Goal: Task Accomplishment & Management: Manage account settings

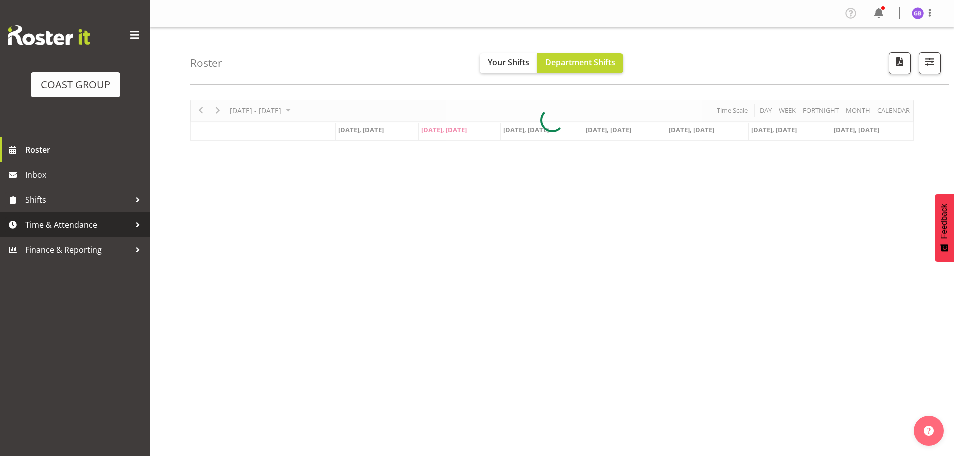
click at [85, 221] on span "Time & Attendance" at bounding box center [77, 224] width 105 height 15
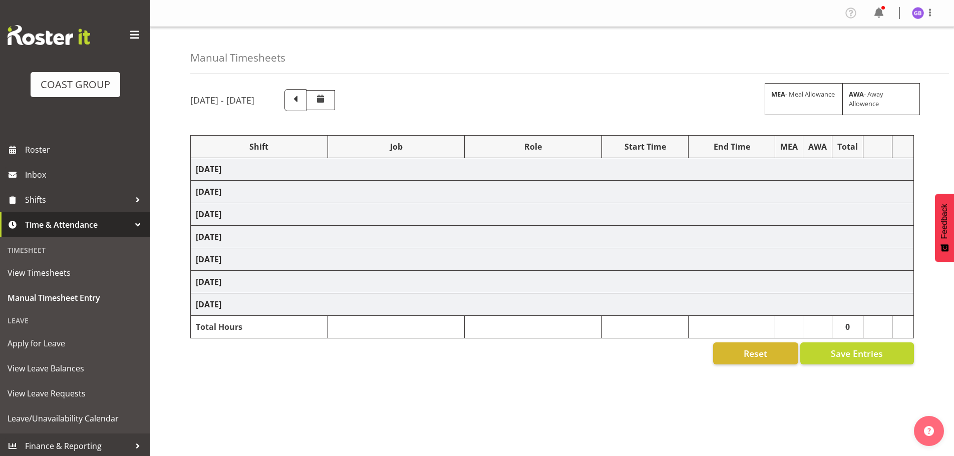
select select "16481"
select select "610"
select select "16481"
select select "610"
select select "16481"
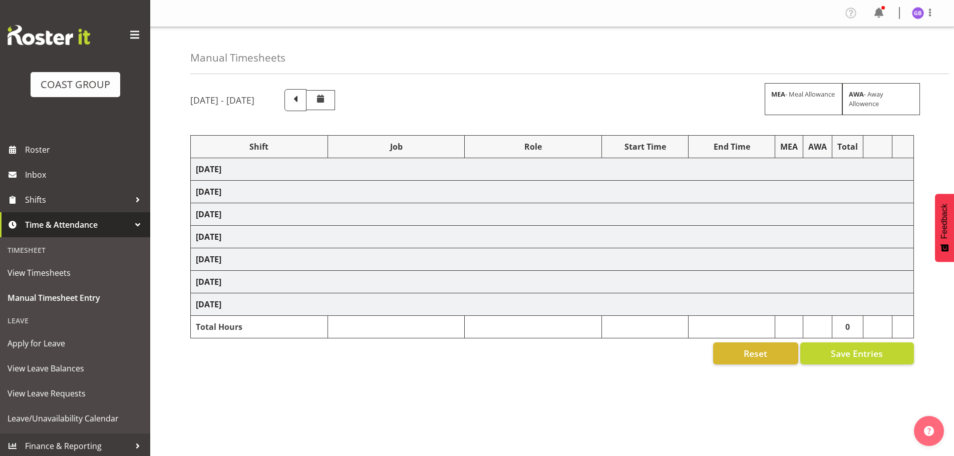
select select "610"
select select "16481"
select select "610"
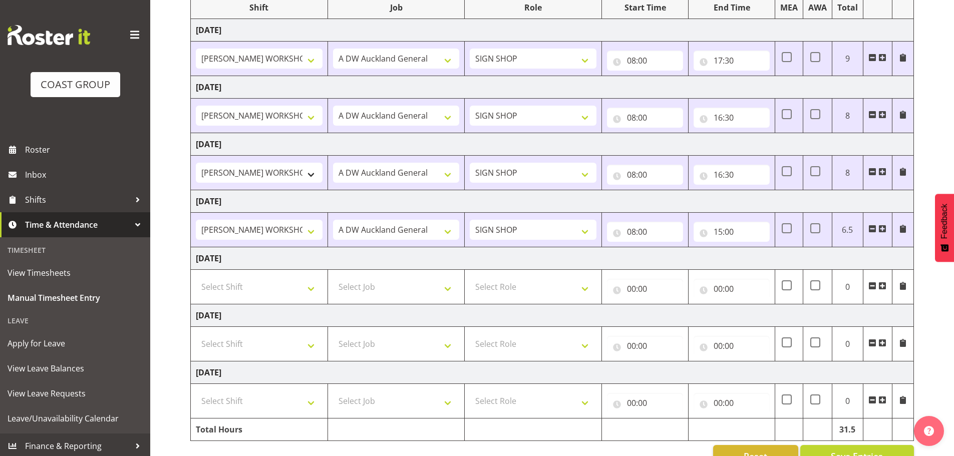
scroll to position [165, 0]
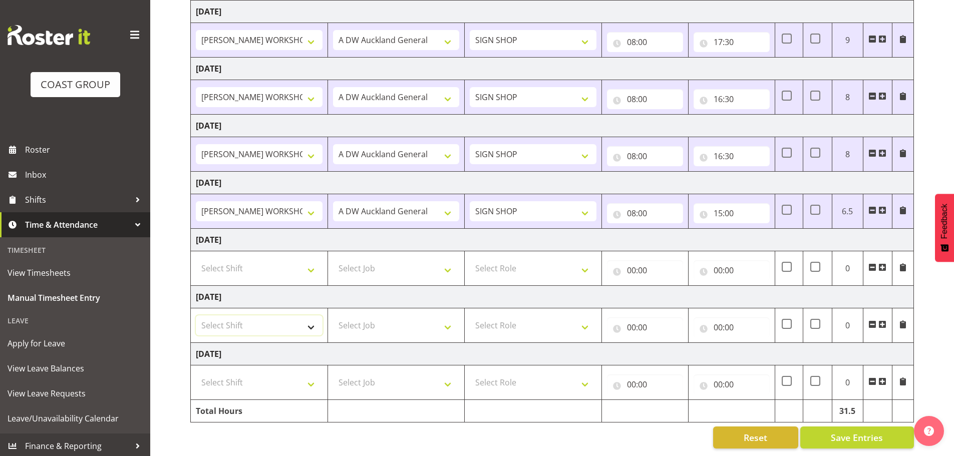
click at [227, 315] on select "Select Shift AKL SIGN ADMIN1 (LEAVE ALONE, DONT MAKE INACTIVE) DW ACCOUNT MANAG…" at bounding box center [259, 325] width 127 height 20
select select "16481"
click at [196, 315] on select "Select Shift AKL SIGN ADMIN1 (LEAVE ALONE, DONT MAKE INACTIVE) DW ACCOUNT MANAG…" at bounding box center [259, 325] width 127 height 20
drag, startPoint x: 231, startPoint y: 371, endPoint x: 246, endPoint y: 387, distance: 21.6
click at [231, 372] on select "Select Shift AKL SIGN ADMIN1 (LEAVE ALONE, DONT MAKE INACTIVE) DW ACCOUNT MANAG…" at bounding box center [259, 382] width 127 height 20
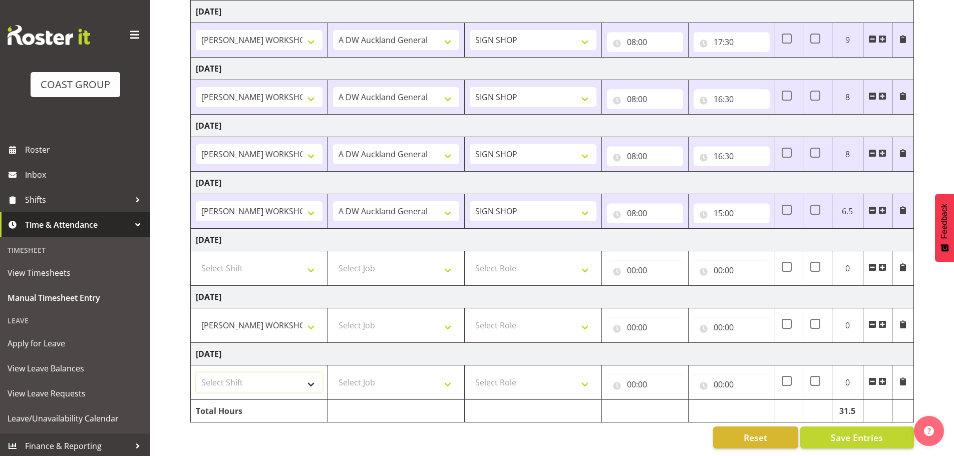
select select "16481"
click at [196, 372] on select "Select Shift AKL SIGN ADMIN1 (LEAVE ALONE, DONT MAKE INACTIVE) DW ACCOUNT MANAG…" at bounding box center [259, 382] width 127 height 20
click at [362, 315] on select "Select Job 1 Carlton Events 1 Carlton Hamilton 1 Carlton Wellington 1 EHS WAREH…" at bounding box center [396, 325] width 127 height 20
select select "610"
click at [333, 315] on select "Select Job 1 Carlton Events 1 Carlton Hamilton 1 Carlton Wellington 1 EHS WAREH…" at bounding box center [396, 325] width 127 height 20
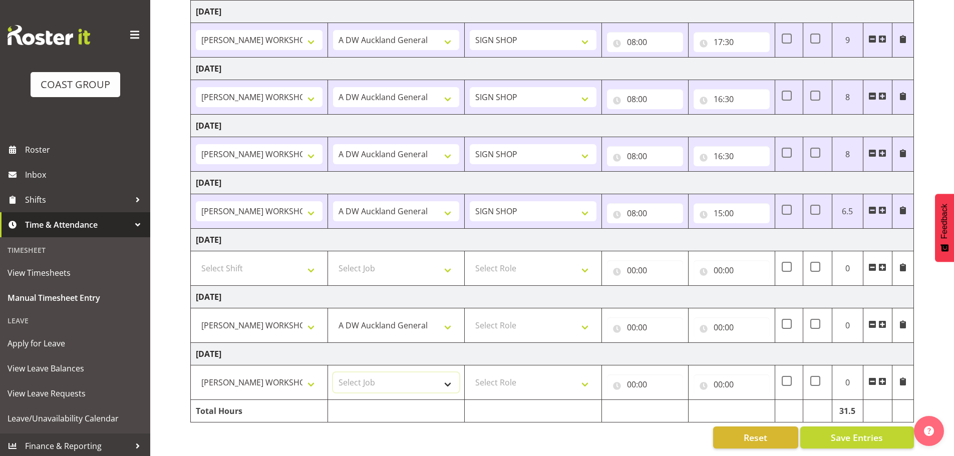
click at [371, 372] on select "Select Job 1 Carlton Events 1 Carlton Hamilton 1 Carlton Wellington 1 EHS WAREH…" at bounding box center [396, 382] width 127 height 20
select select "610"
click at [333, 372] on select "Select Job 1 Carlton Events 1 Carlton Hamilton 1 Carlton Wellington 1 EHS WAREH…" at bounding box center [396, 382] width 127 height 20
click at [476, 377] on select "Select Role SIGN SHOP" at bounding box center [533, 382] width 127 height 20
select select "541"
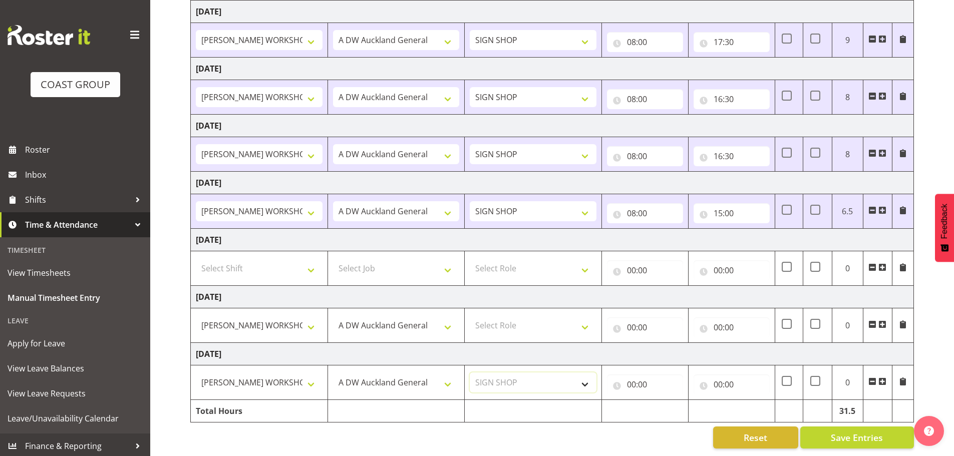
click at [470, 372] on select "Select Role SIGN SHOP" at bounding box center [533, 382] width 127 height 20
click at [495, 315] on select "Select Role SIGN SHOP" at bounding box center [533, 325] width 127 height 20
select select "541"
click at [470, 315] on select "Select Role SIGN SHOP" at bounding box center [533, 325] width 127 height 20
click at [630, 320] on input "00:00" at bounding box center [645, 327] width 76 height 20
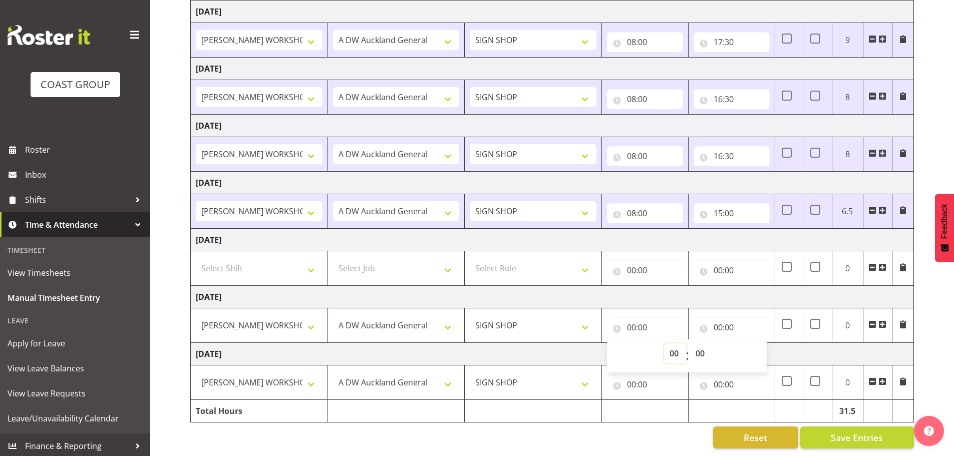
drag, startPoint x: 674, startPoint y: 347, endPoint x: 690, endPoint y: 289, distance: 60.1
click at [674, 347] on select "00 01 02 03 04 05 06 07 08 09 10 11 12 13 14 15 16 17 18 19 20 21 22 23" at bounding box center [675, 353] width 23 height 20
select select "8"
click at [664, 343] on select "00 01 02 03 04 05 06 07 08 09 10 11 12 13 14 15 16 17 18 19 20 21 22 23" at bounding box center [675, 353] width 23 height 20
type input "08:00"
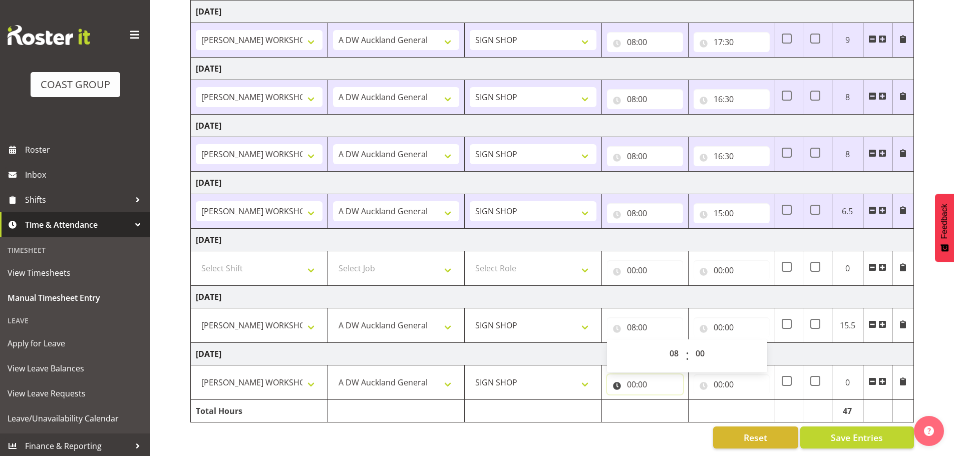
click at [631, 377] on input "00:00" at bounding box center [645, 384] width 76 height 20
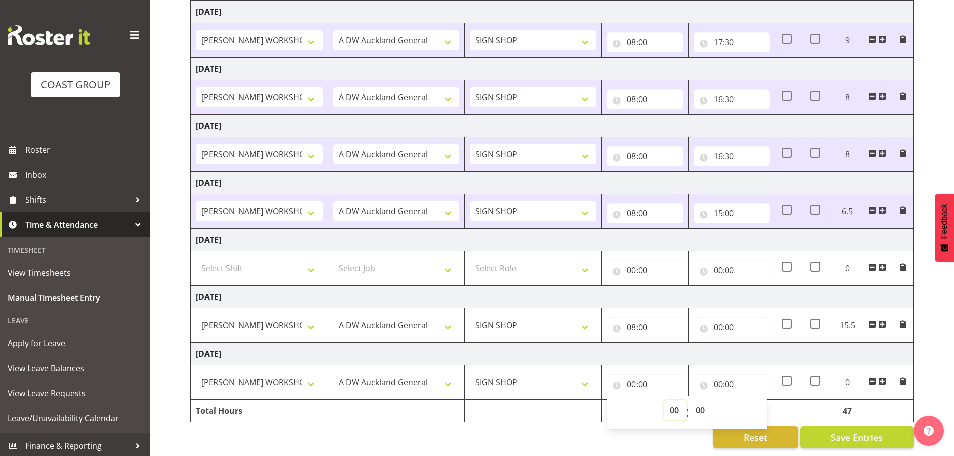
click at [672, 400] on select "00 01 02 03 04 05 06 07 08 09 10 11 12 13 14 15 16 17 18 19 20 21 22 23" at bounding box center [675, 410] width 23 height 20
select select "8"
click at [664, 400] on select "00 01 02 03 04 05 06 07 08 09 10 11 12 13 14 15 16 17 18 19 20 21 22 23" at bounding box center [675, 410] width 23 height 20
type input "08:00"
click at [715, 321] on input "00:00" at bounding box center [731, 327] width 76 height 20
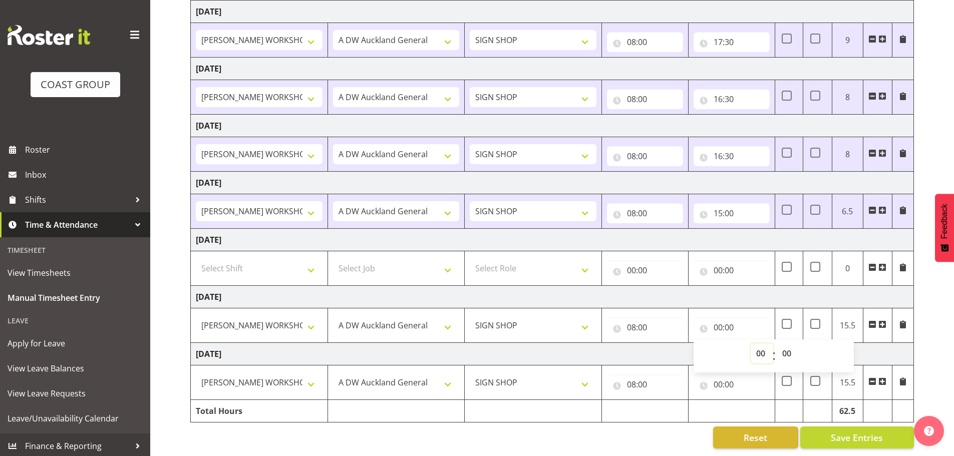
click at [756, 343] on select "00 01 02 03 04 05 06 07 08 09 10 11 12 13 14 15 16 17 18 19 20 21 22 23" at bounding box center [761, 353] width 23 height 20
select select "17"
click at [750, 343] on select "00 01 02 03 04 05 06 07 08 09 10 11 12 13 14 15 16 17 18 19 20 21 22 23" at bounding box center [761, 353] width 23 height 20
type input "17:00"
click at [716, 378] on input "00:00" at bounding box center [731, 384] width 76 height 20
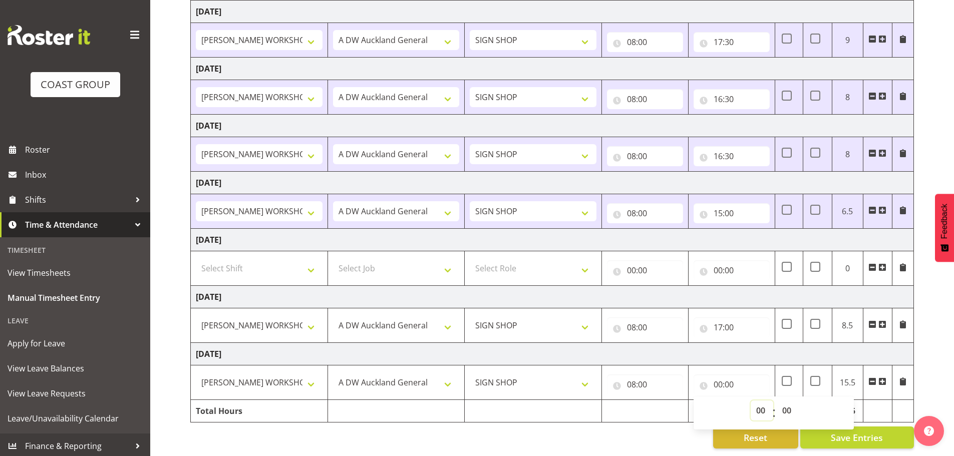
click at [754, 403] on select "00 01 02 03 04 05 06 07 08 09 10 11 12 13 14 15 16 17 18 19 20 21 22 23" at bounding box center [761, 410] width 23 height 20
select select "16"
click at [750, 400] on select "00 01 02 03 04 05 06 07 08 09 10 11 12 13 14 15 16 17 18 19 20 21 22 23" at bounding box center [761, 410] width 23 height 20
type input "16:00"
click at [785, 404] on select "00 01 02 03 04 05 06 07 08 09 10 11 12 13 14 15 16 17 18 19 20 21 22 23 24 25 2…" at bounding box center [787, 410] width 23 height 20
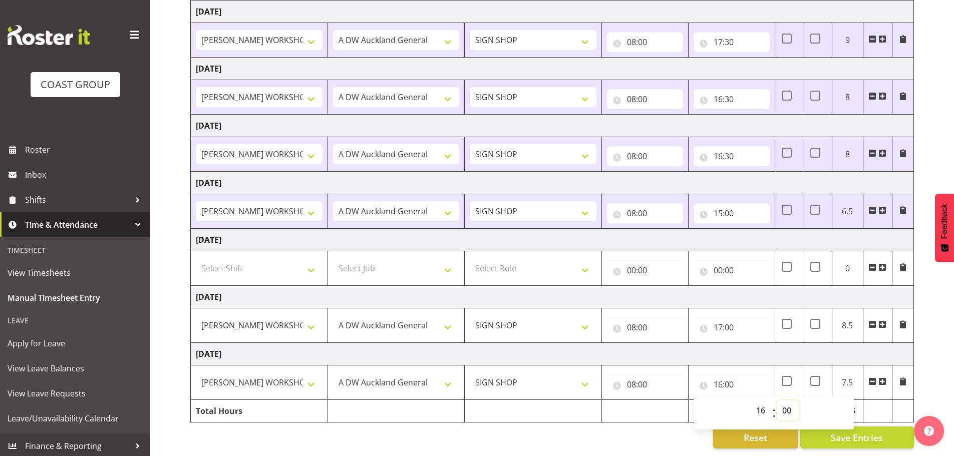
select select "30"
click at [776, 400] on select "00 01 02 03 04 05 06 07 08 09 10 11 12 13 14 15 16 17 18 19 20 21 22 23 24 25 2…" at bounding box center [787, 410] width 23 height 20
type input "16:30"
click at [861, 431] on span "Save Entries" at bounding box center [856, 437] width 52 height 13
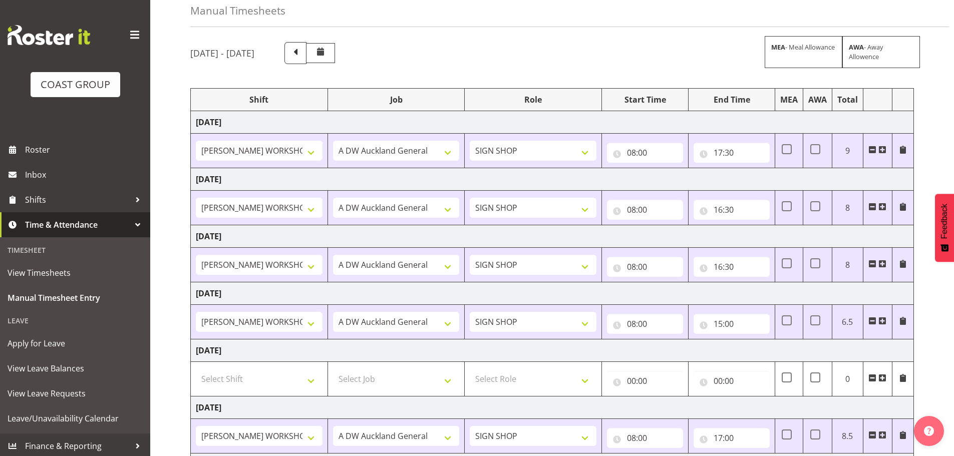
scroll to position [0, 0]
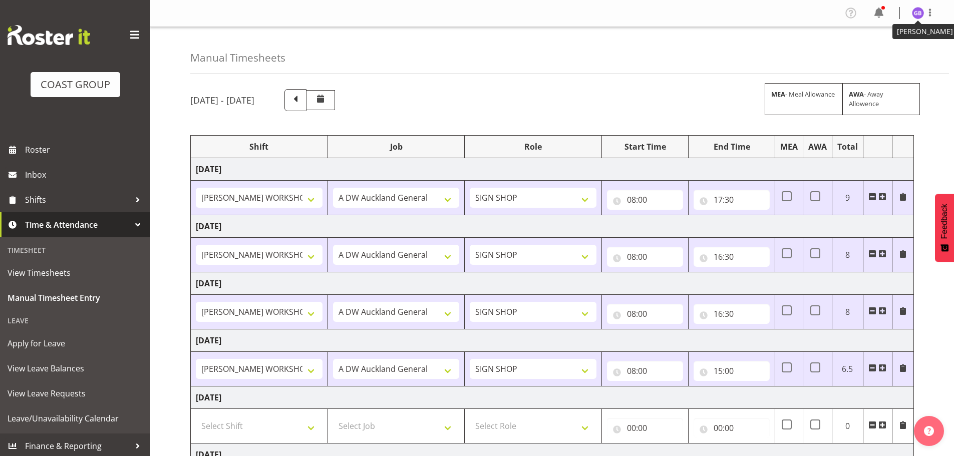
click at [921, 9] on img at bounding box center [918, 13] width 12 height 12
click at [895, 51] on link "Log Out" at bounding box center [887, 53] width 96 height 18
